Goal: Task Accomplishment & Management: Complete application form

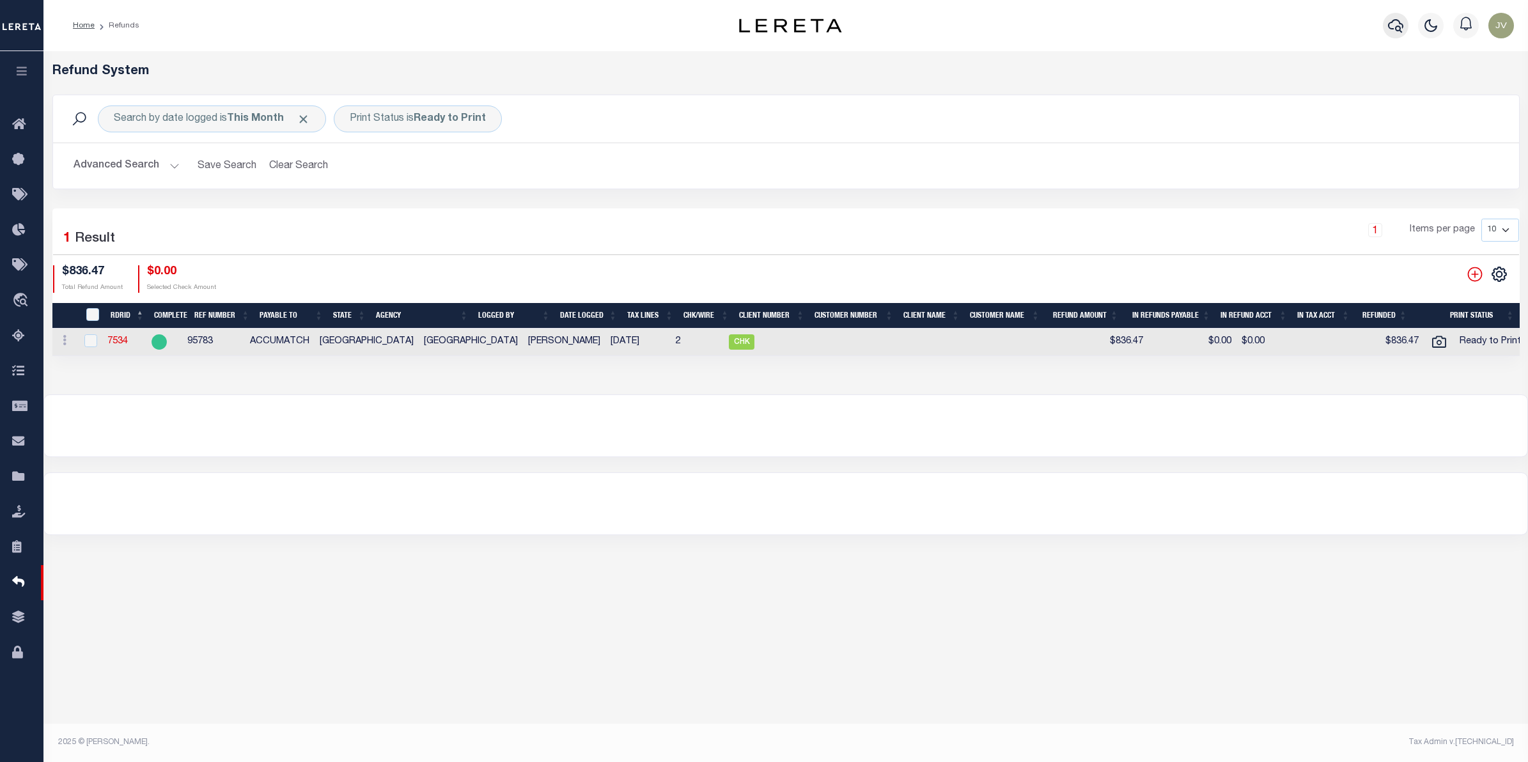
click at [1406, 29] on button "button" at bounding box center [1396, 26] width 26 height 26
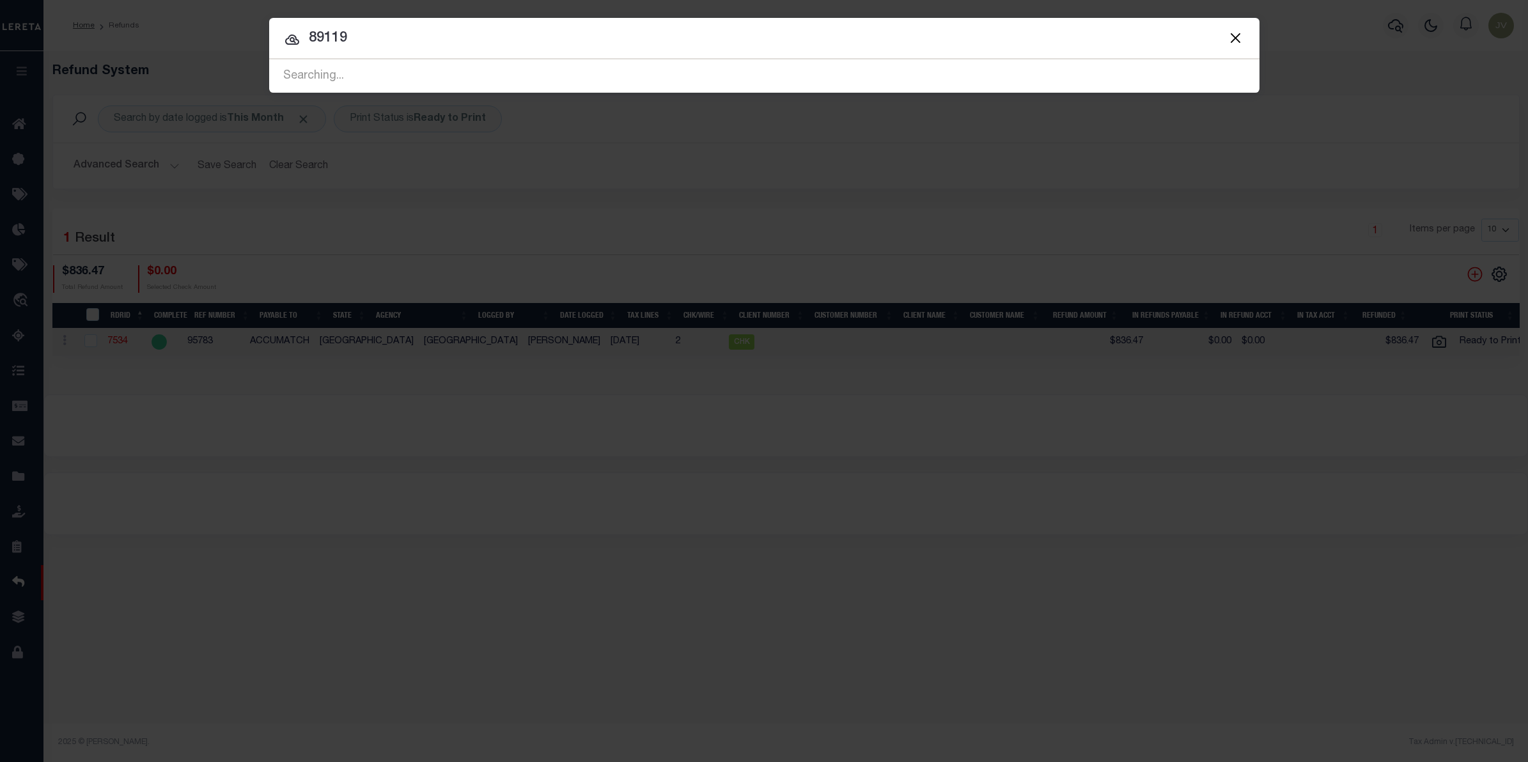
type input "89119"
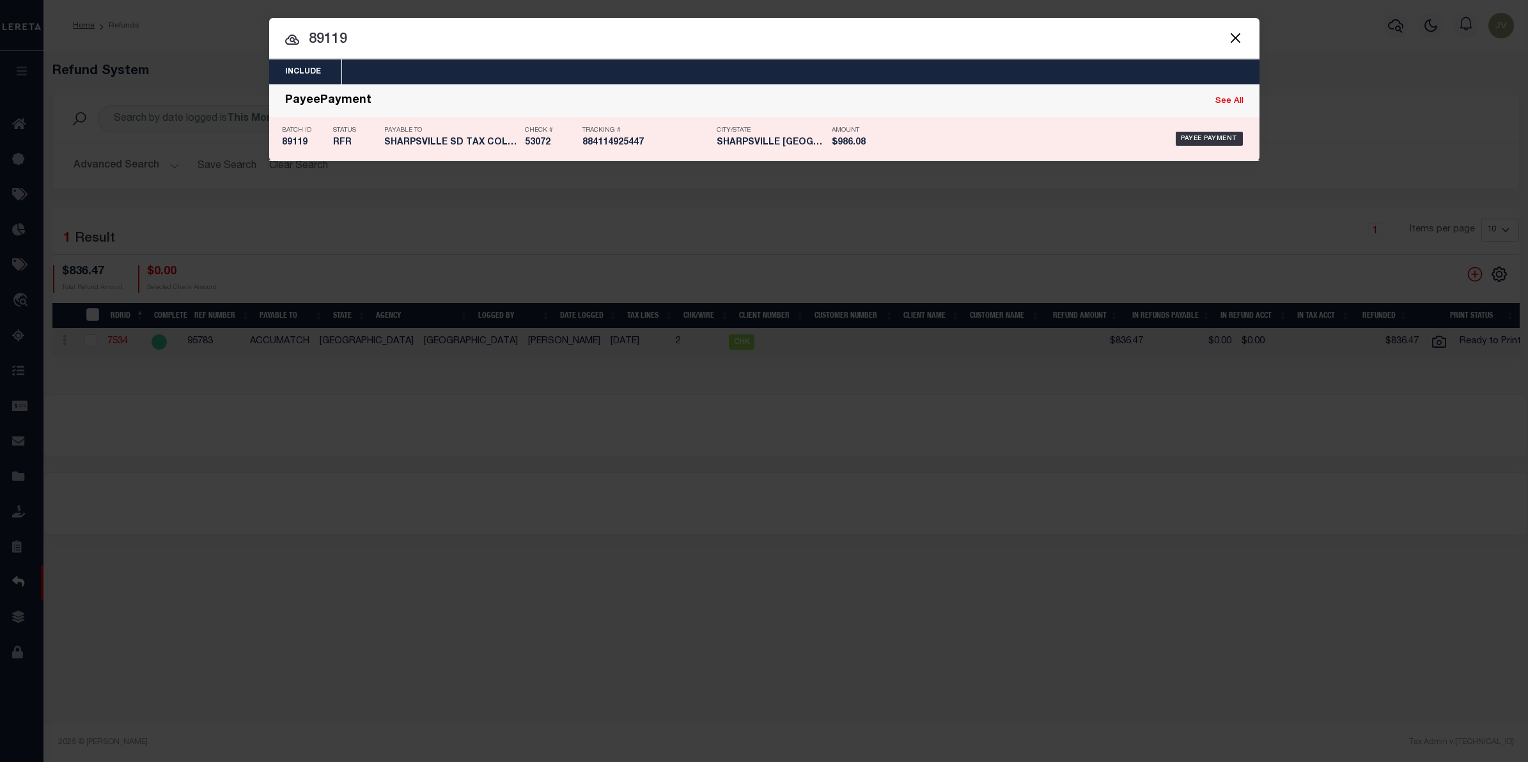
click at [343, 136] on div "Status RFR" at bounding box center [355, 138] width 45 height 37
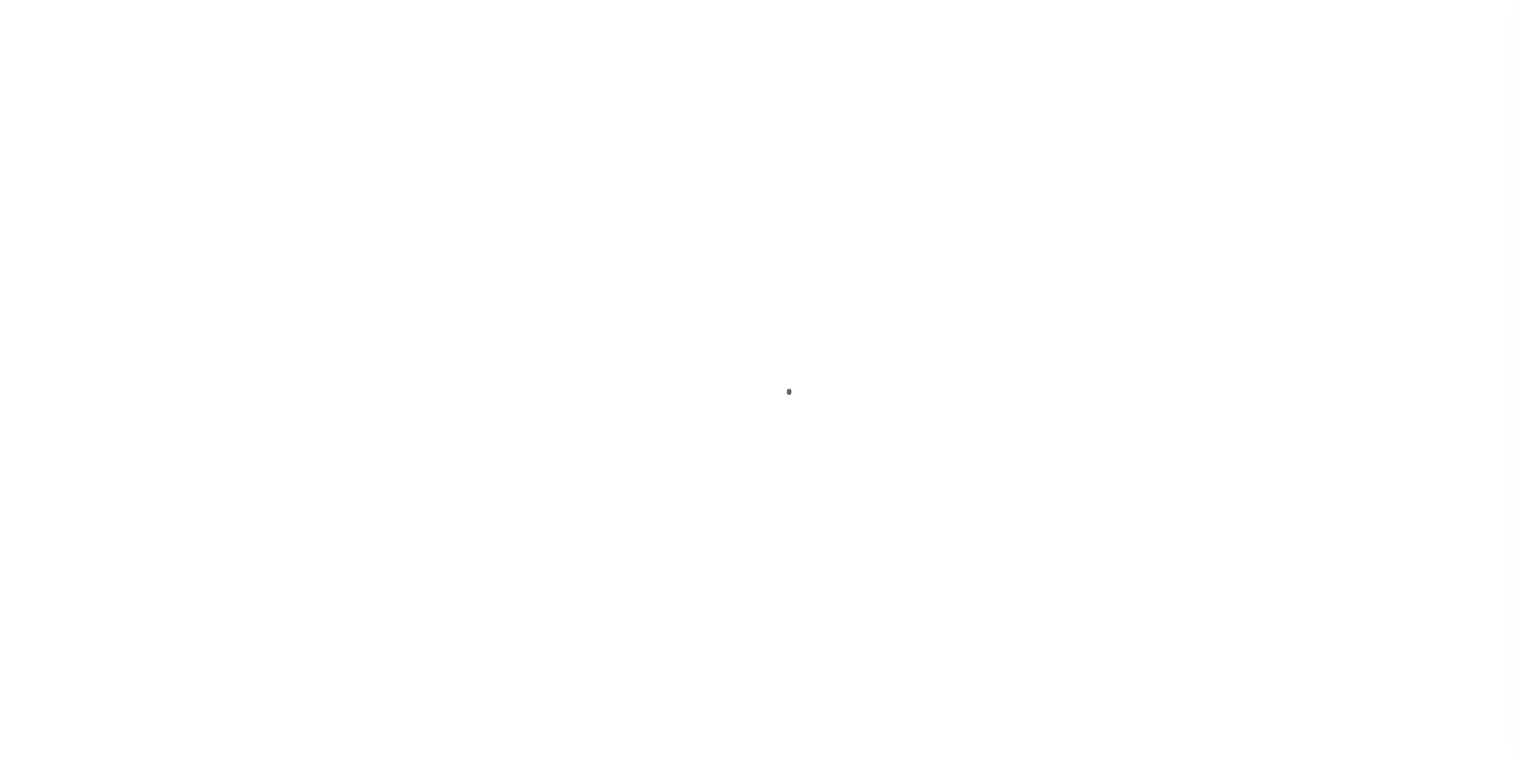
select select "RFR"
type input "[DATE]"
type input "$986.08"
select select "CHK"
type input "53072"
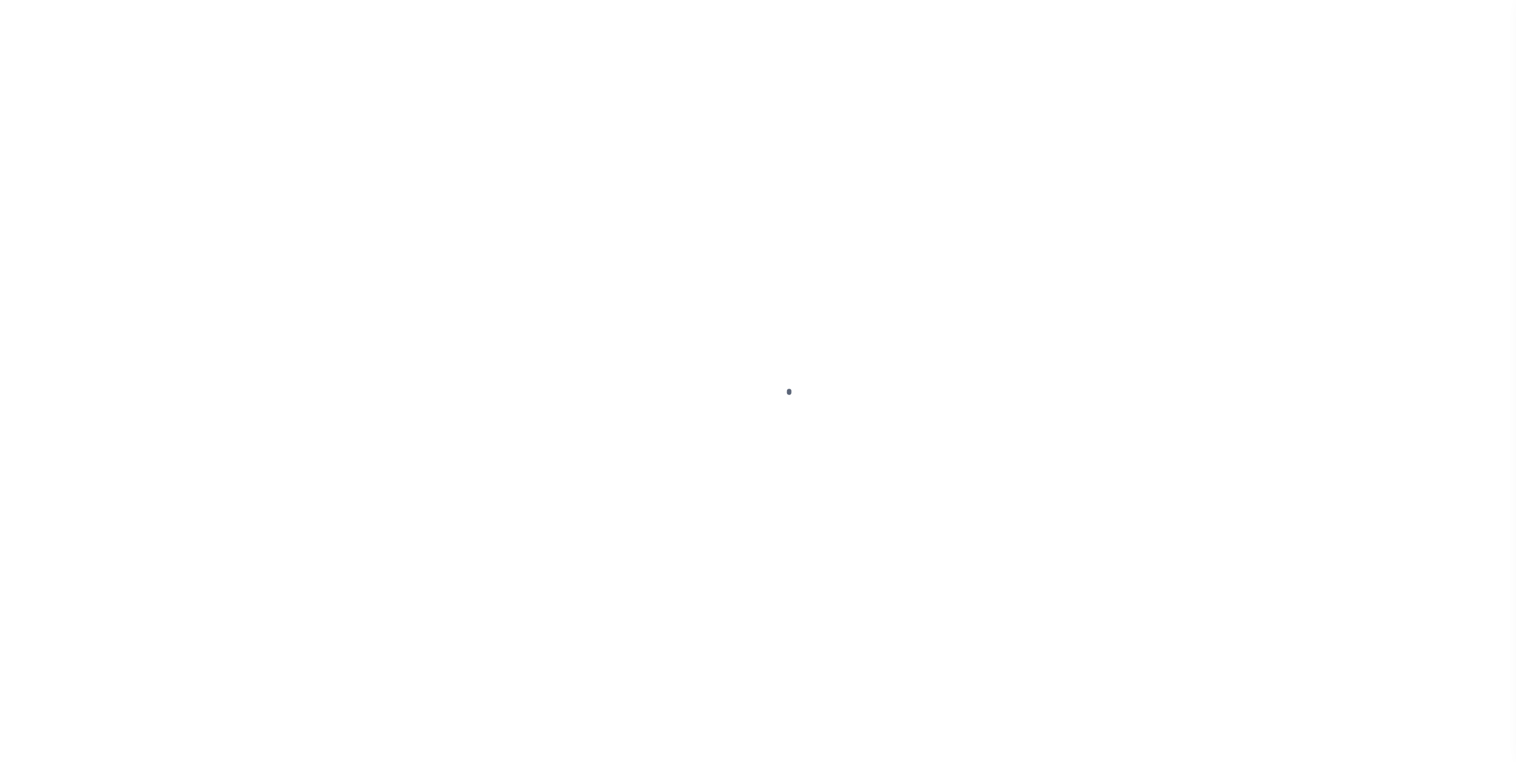
select select "[PERSON_NAME]"
type input "$5"
checkbox input "true"
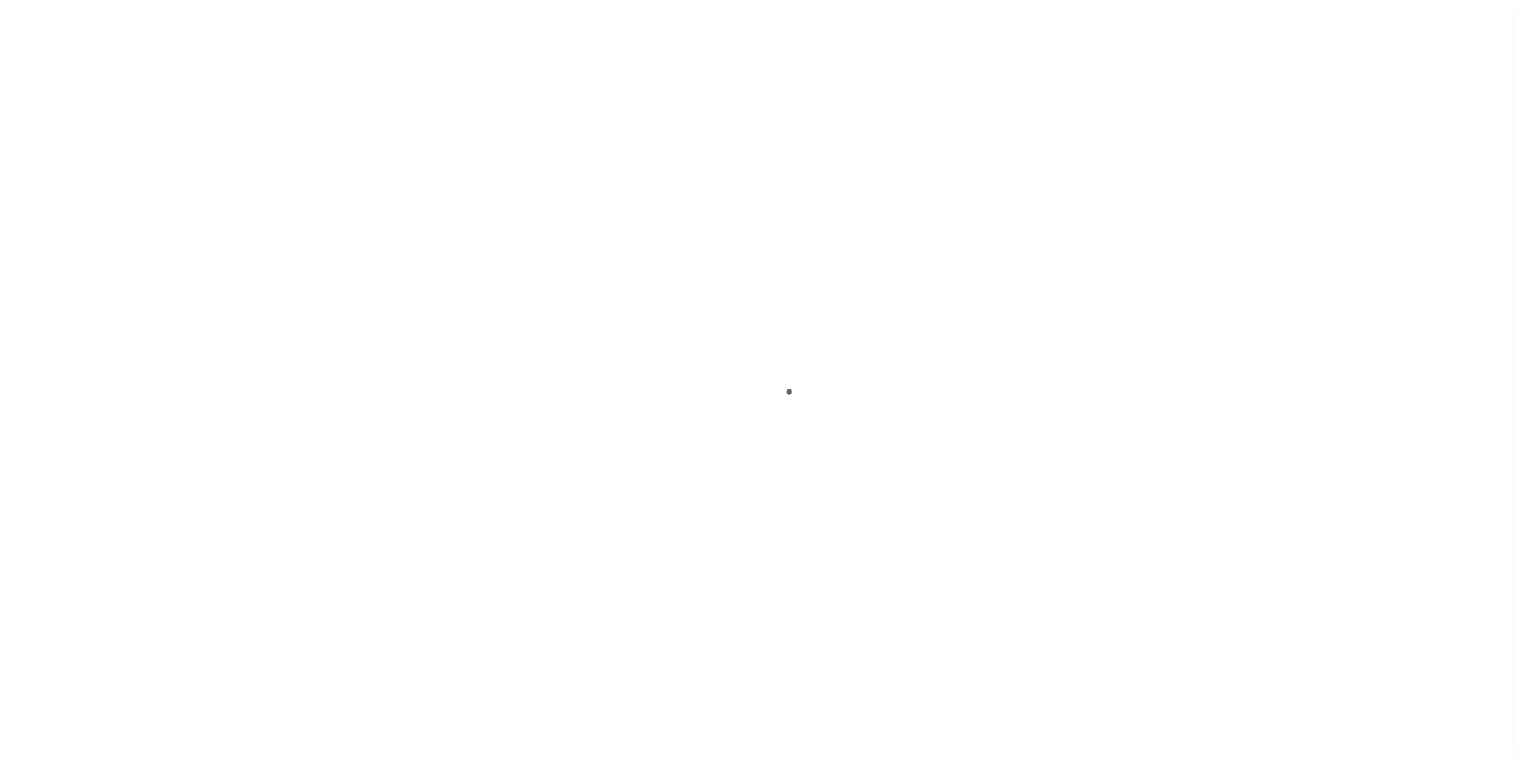
select select "FDX"
type input "[DATE]"
type input "$9.65"
type input "884114925447"
type input "[PERSON_NAME]"
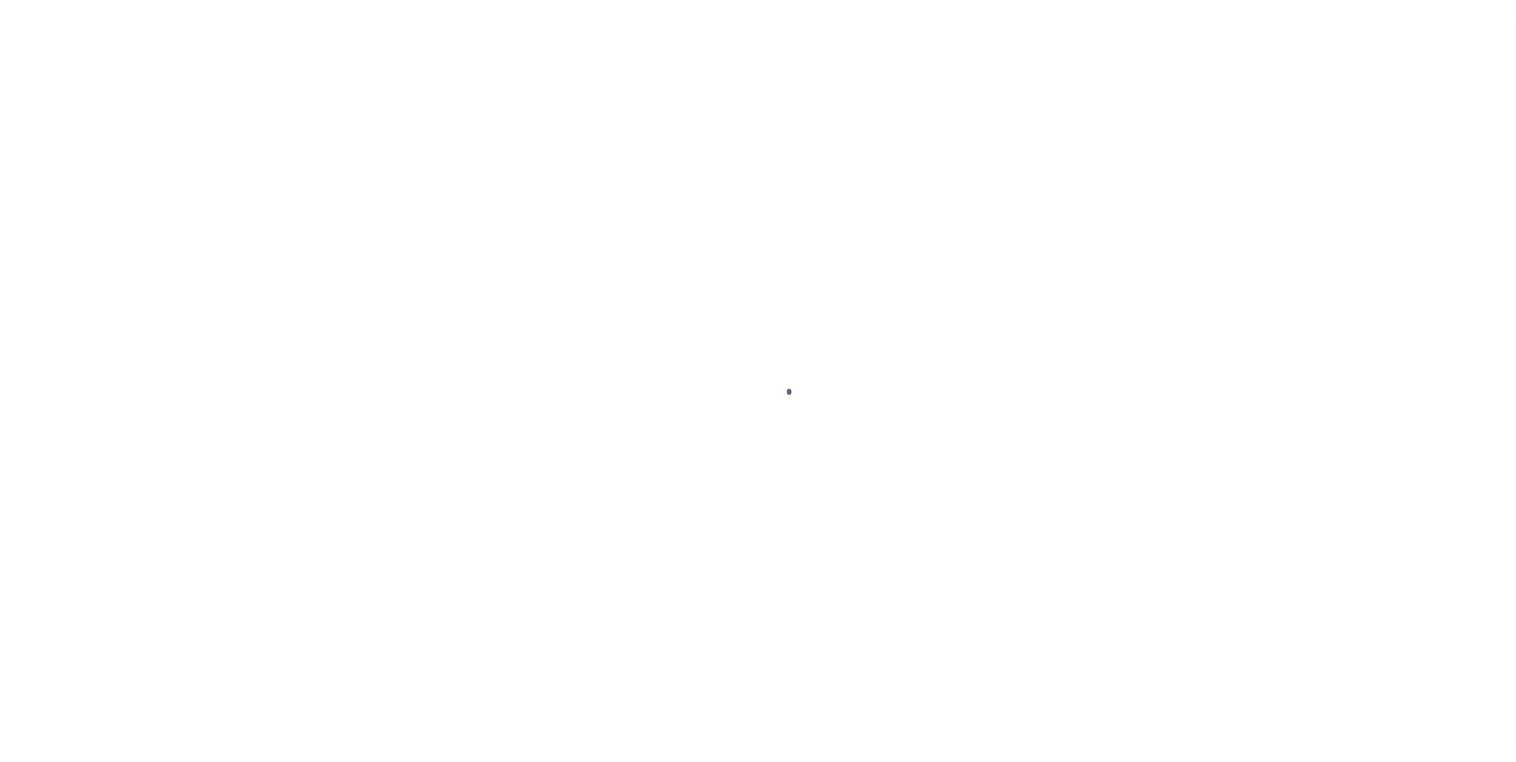
type input "[DATE]"
type input "N"
radio input "true"
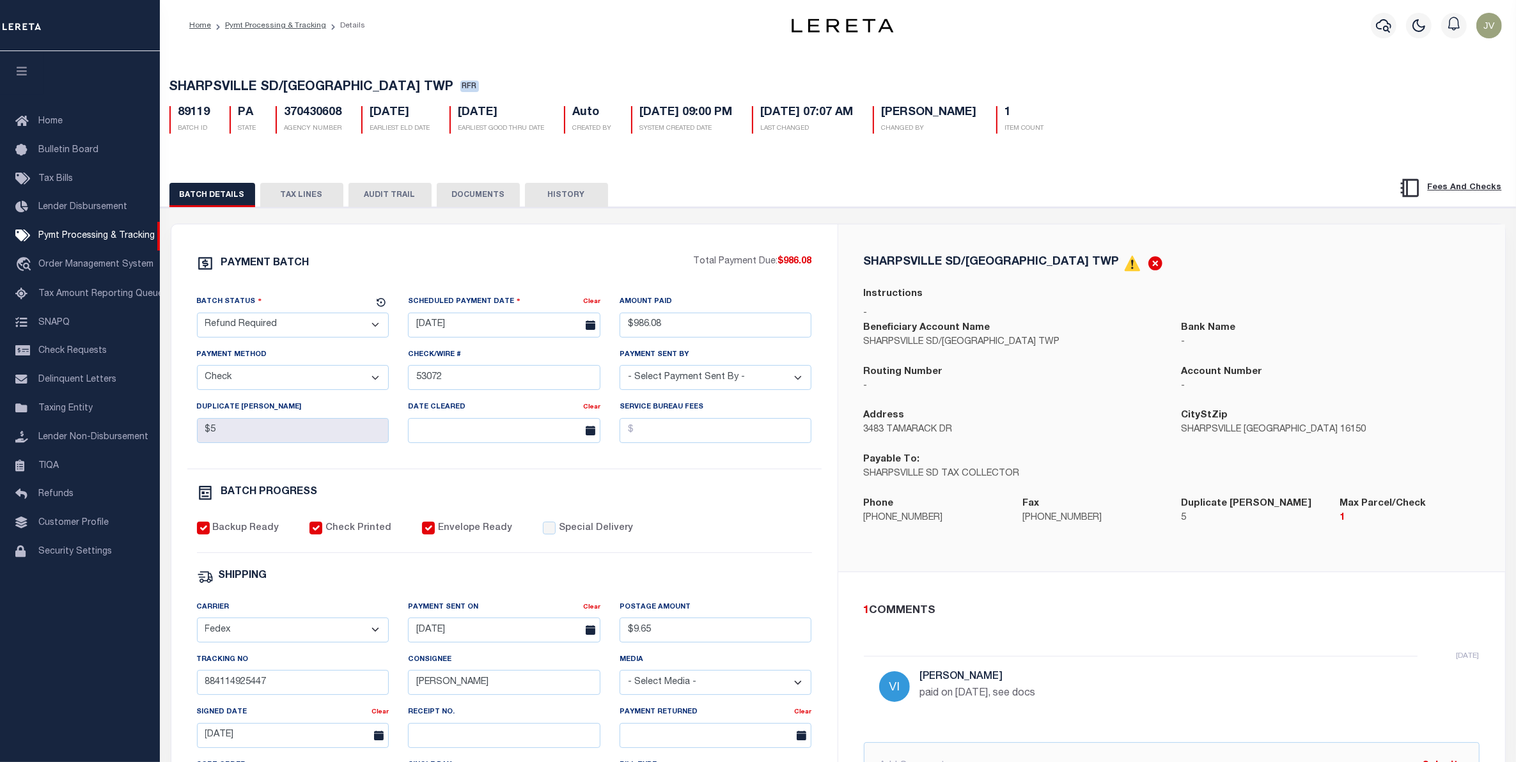
click at [421, 207] on button "AUDIT TRAIL" at bounding box center [390, 195] width 83 height 24
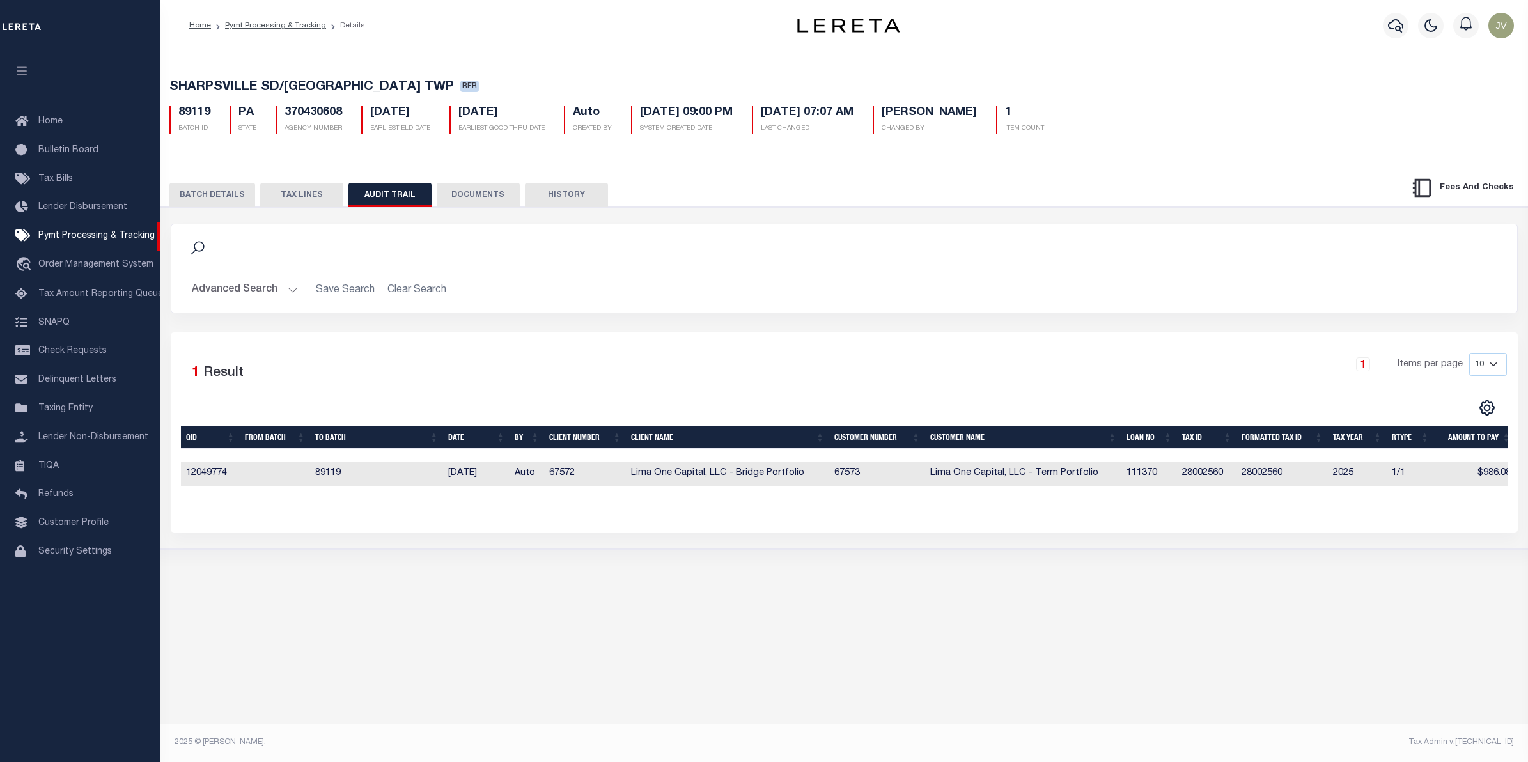
click at [205, 192] on button "BATCH DETAILS" at bounding box center [212, 195] width 86 height 24
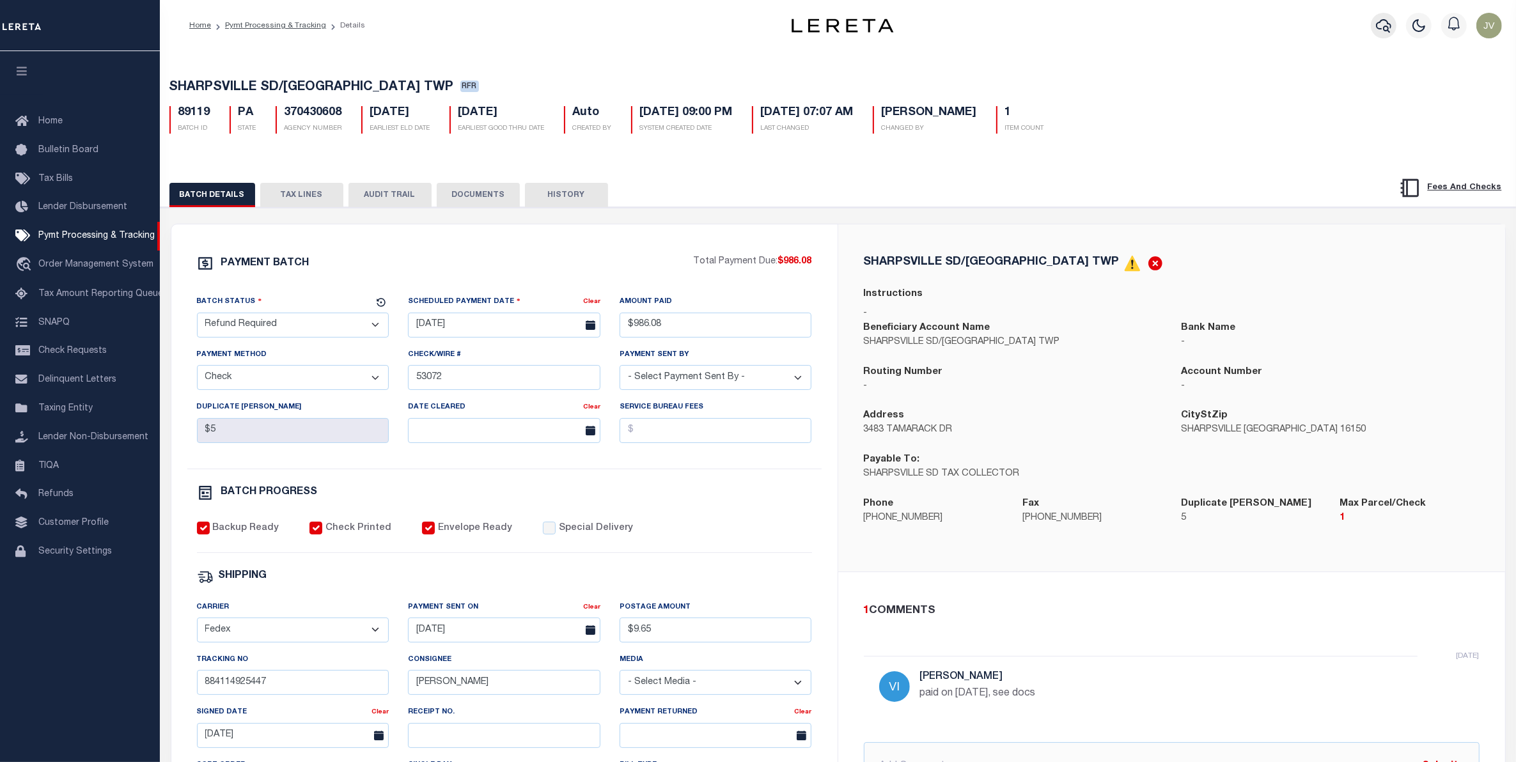
click at [1394, 24] on button "button" at bounding box center [1384, 26] width 26 height 26
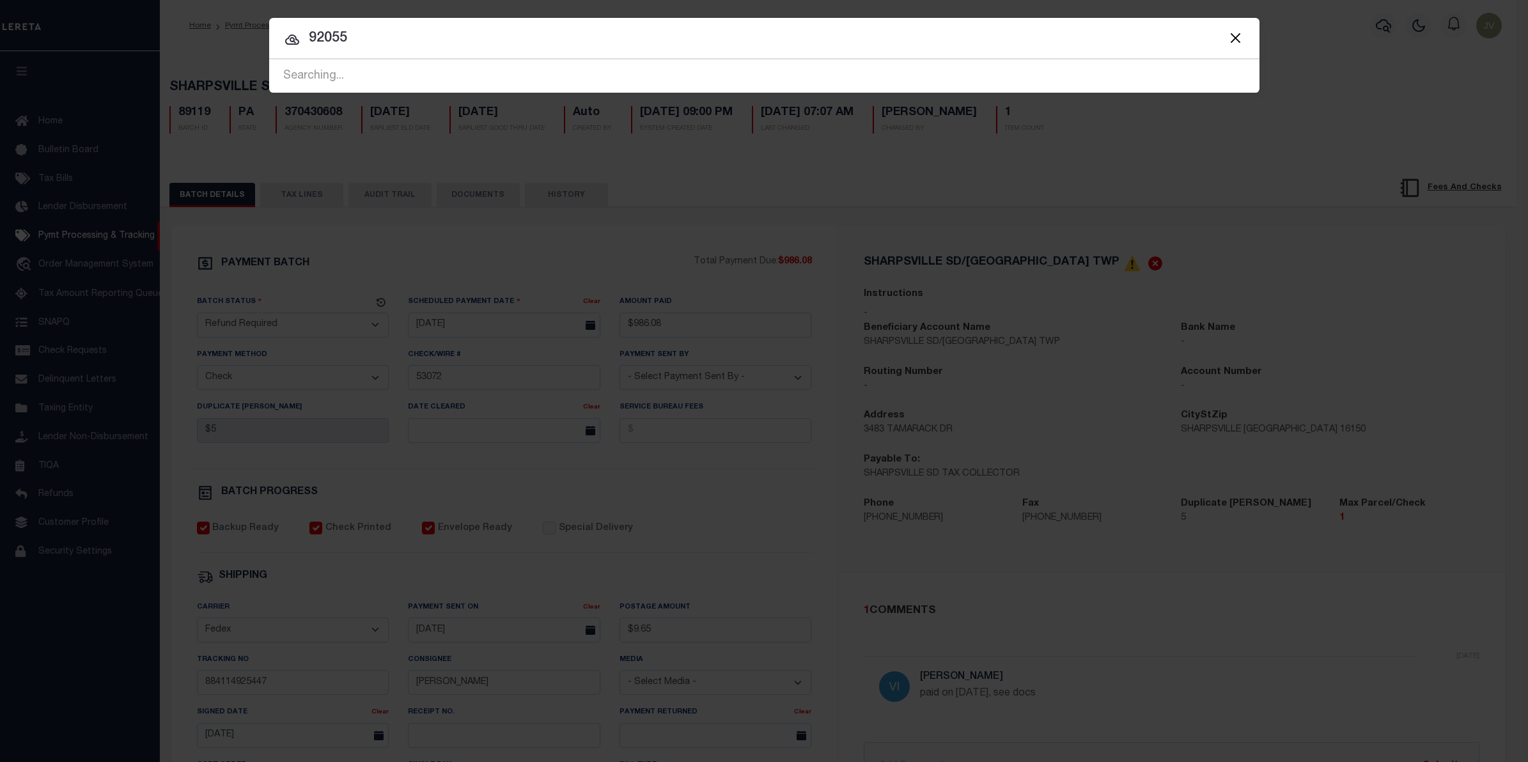
type input "92055"
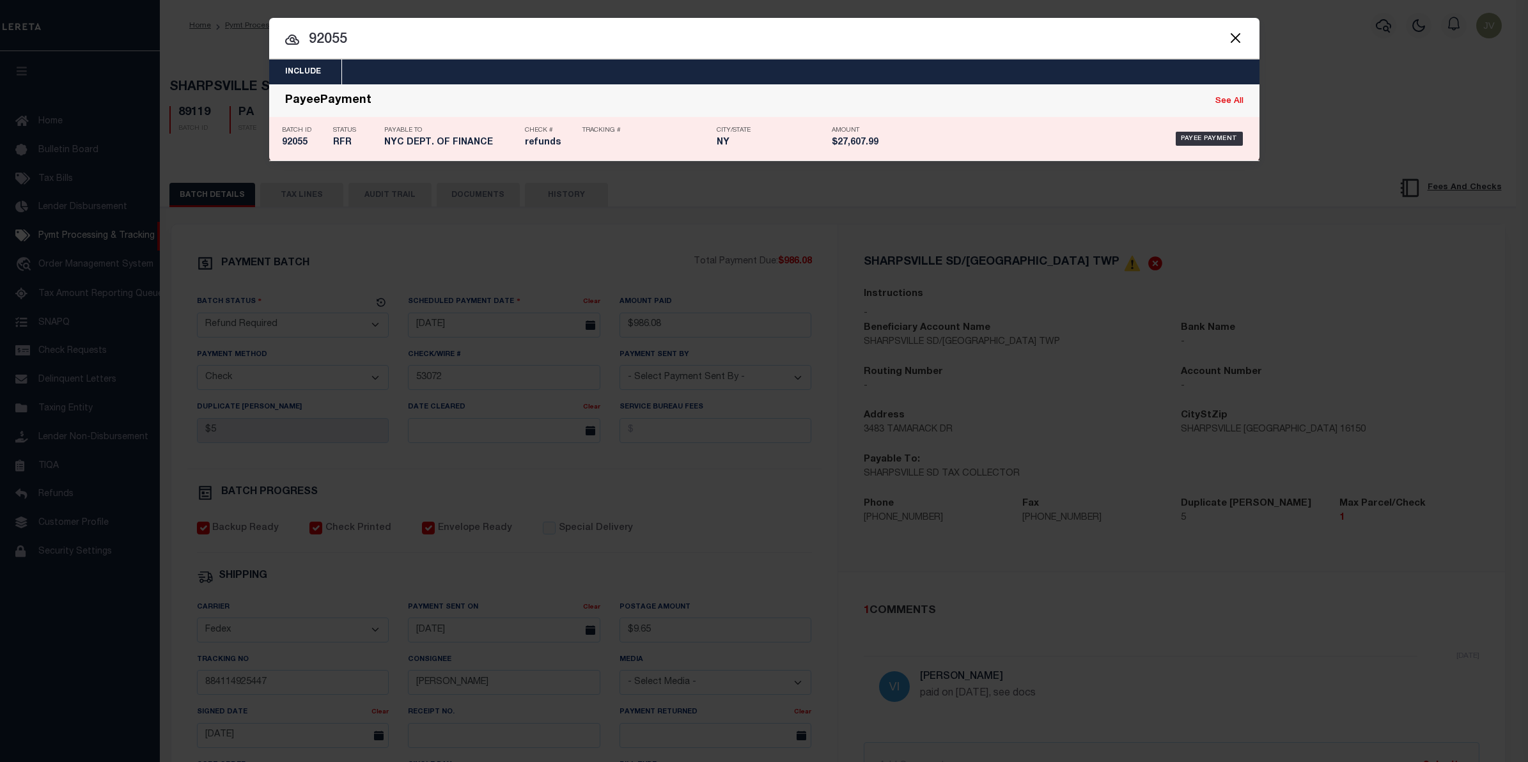
click at [315, 139] on h5 "92055" at bounding box center [304, 142] width 45 height 11
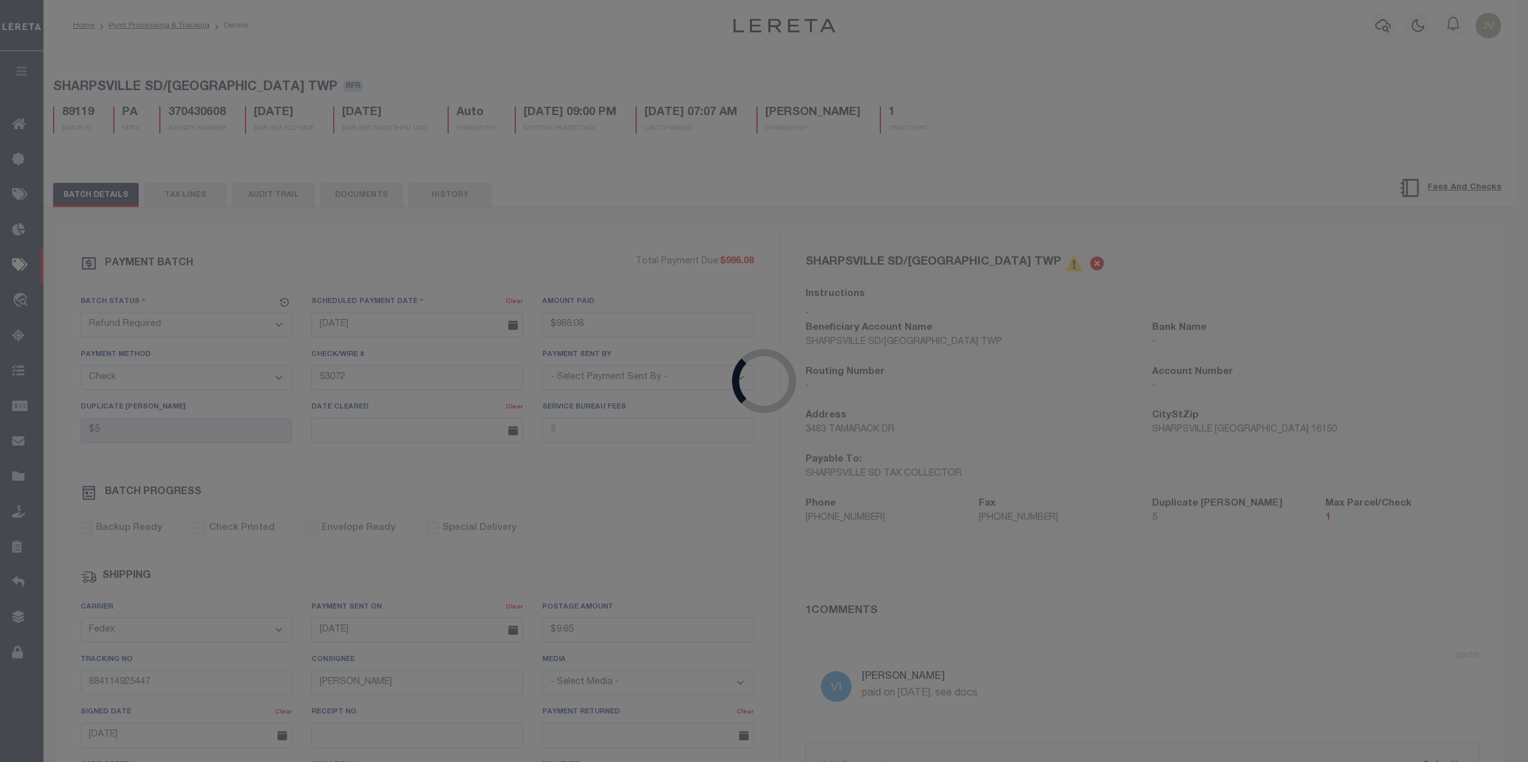
type input "[DATE]"
type input "$27,607.99"
select select
type input "refunds"
select select
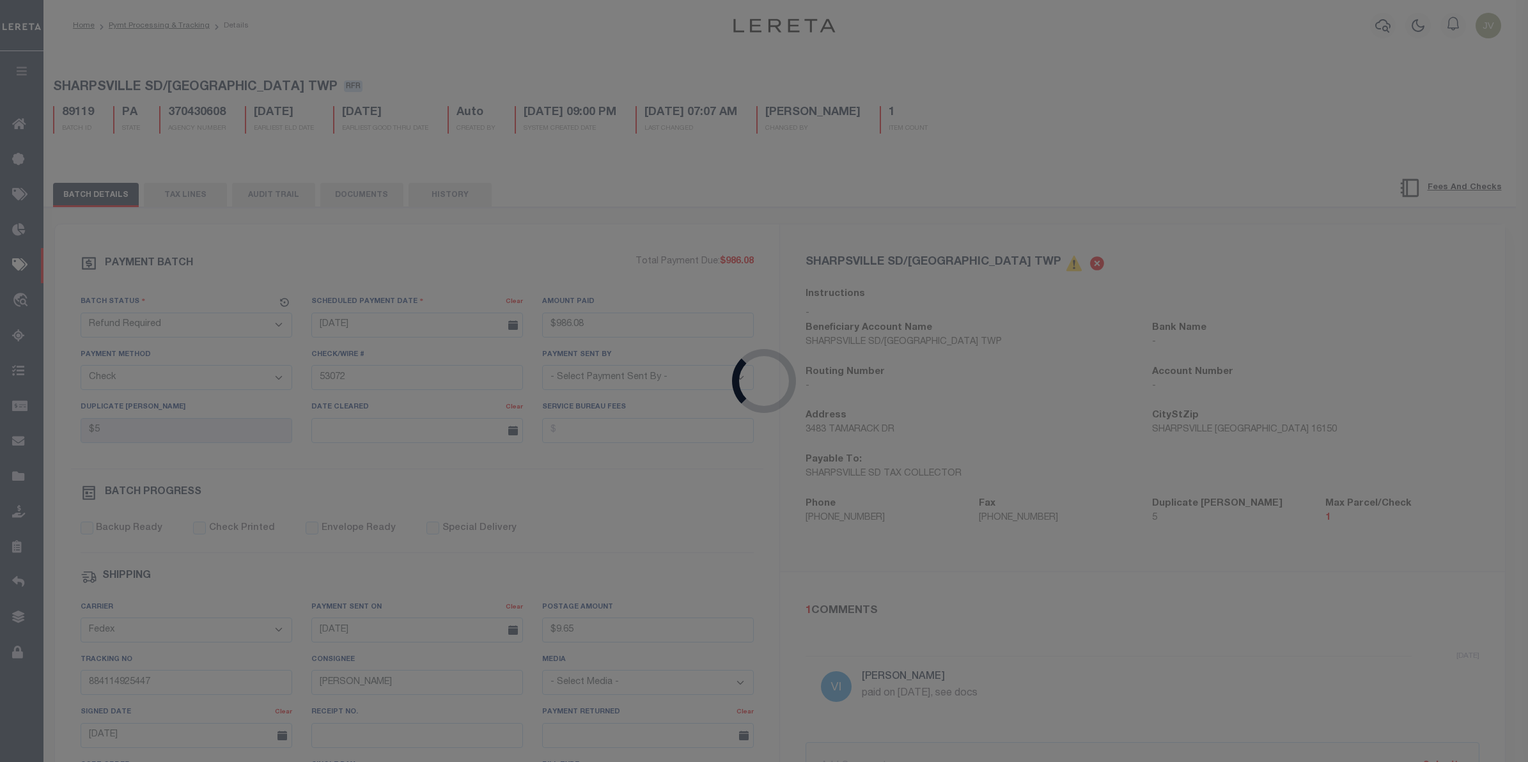
checkbox input "false"
select select
